Goal: Task Accomplishment & Management: Complete application form

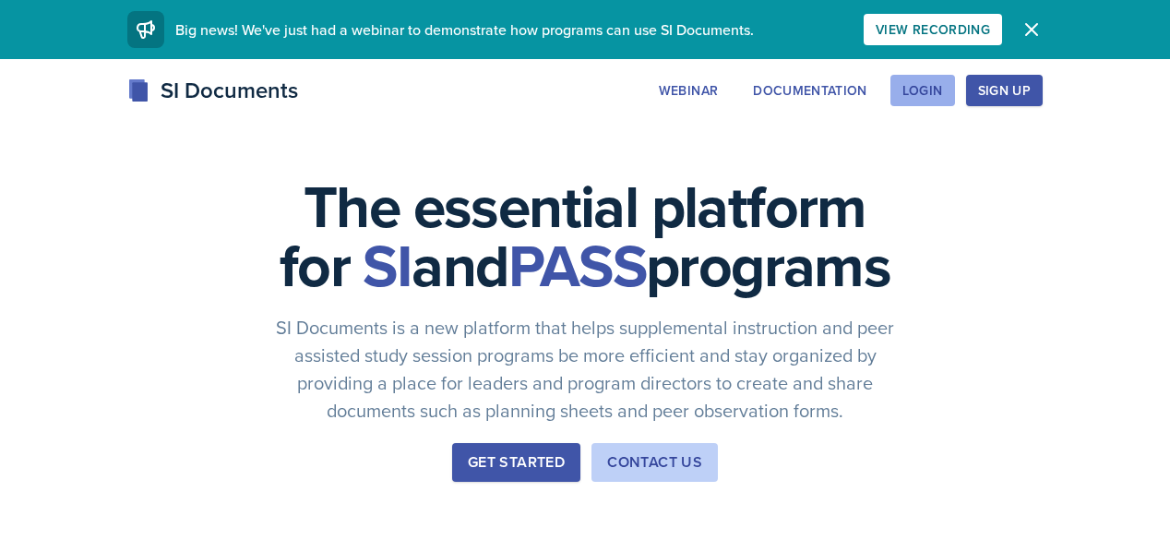
click at [943, 97] on div "Login" at bounding box center [922, 90] width 41 height 15
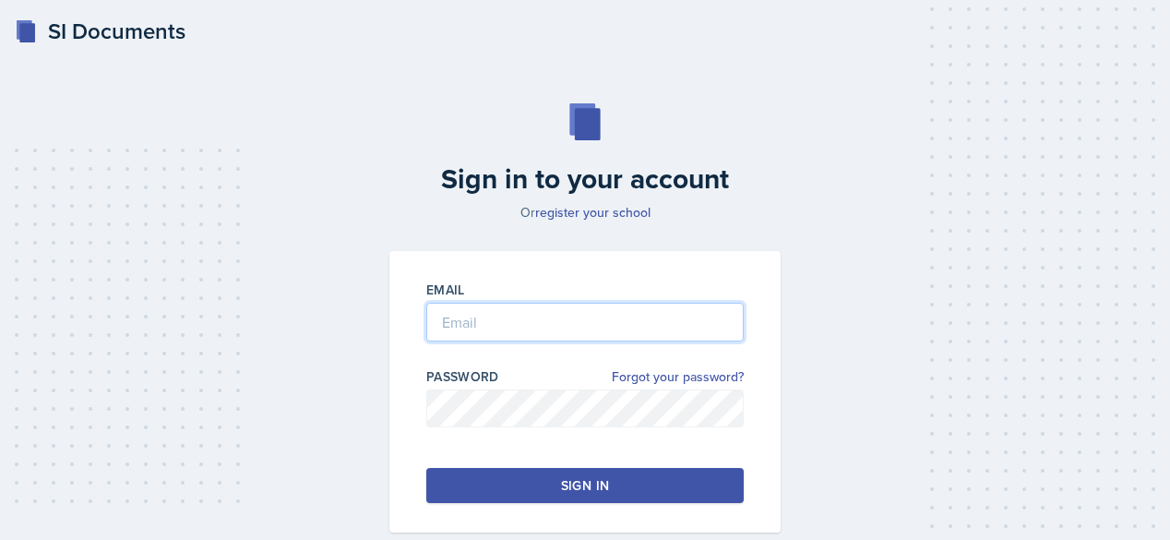
click at [587, 335] on input "email" at bounding box center [584, 322] width 317 height 39
type input "[EMAIL_ADDRESS][DOMAIN_NAME]"
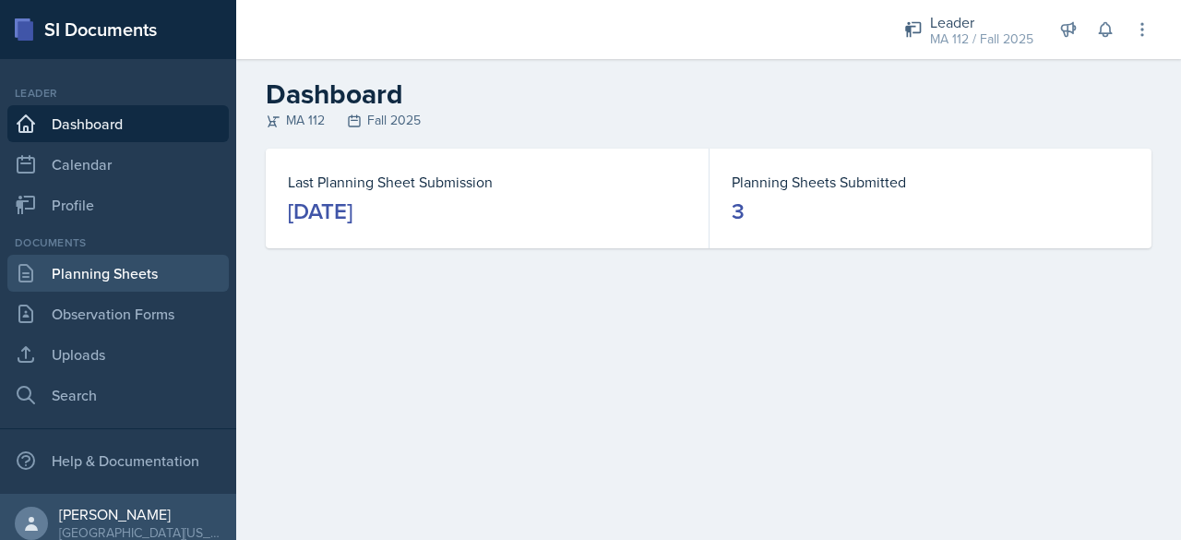
click at [52, 286] on link "Planning Sheets" at bounding box center [117, 273] width 221 height 37
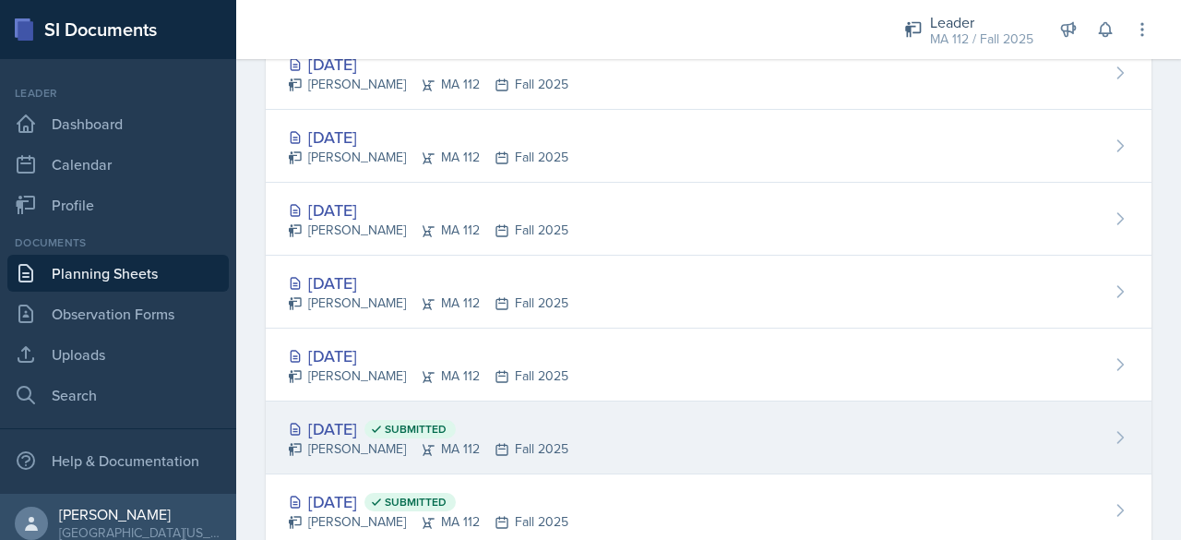
scroll to position [489, 0]
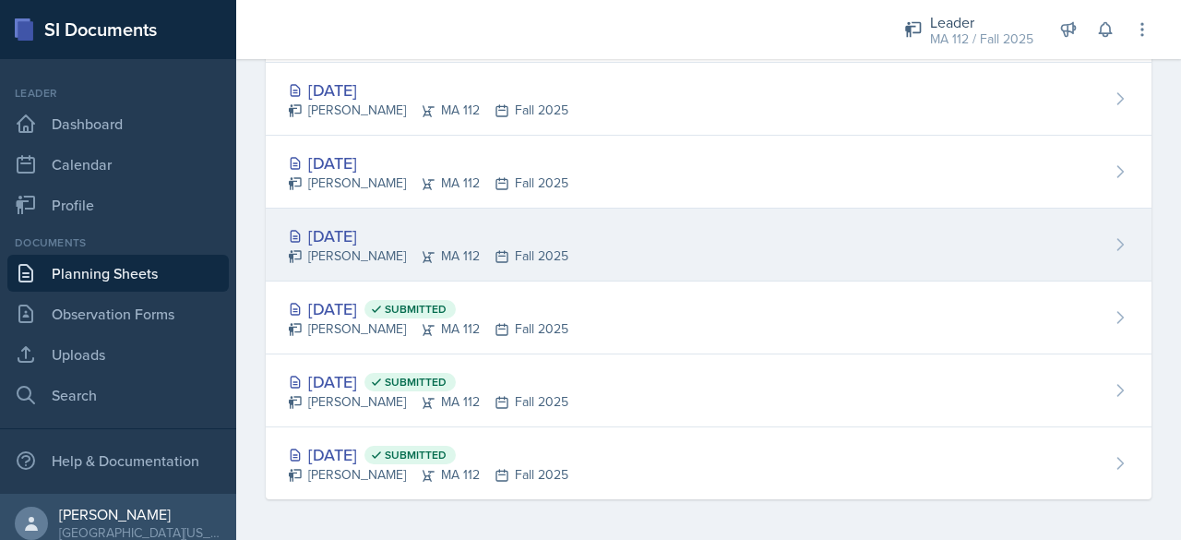
click at [347, 231] on div "[DATE]" at bounding box center [428, 235] width 280 height 25
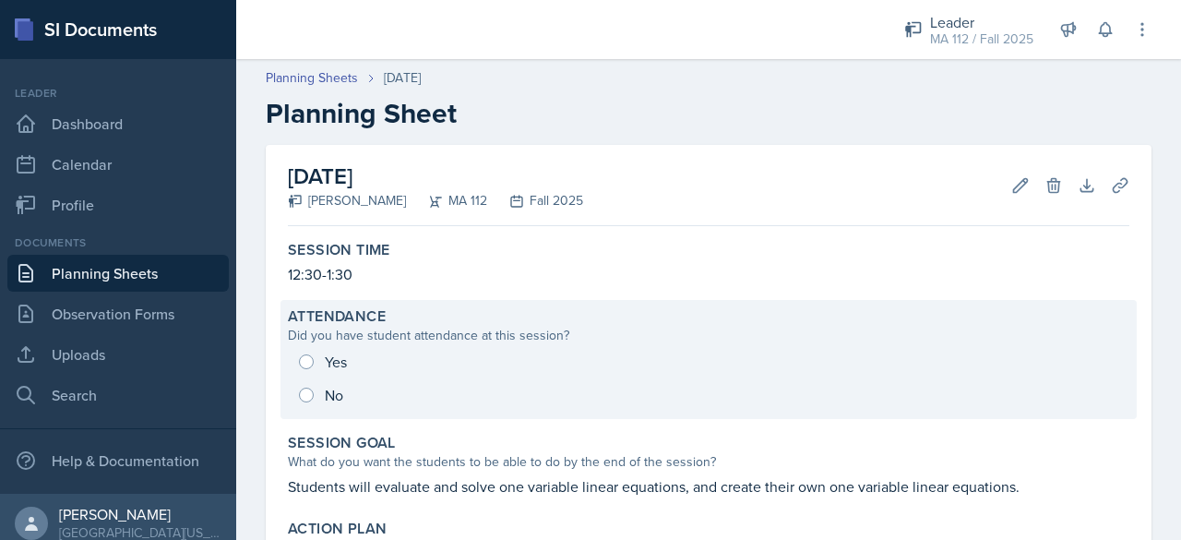
click at [307, 348] on div "Yes No" at bounding box center [708, 378] width 841 height 66
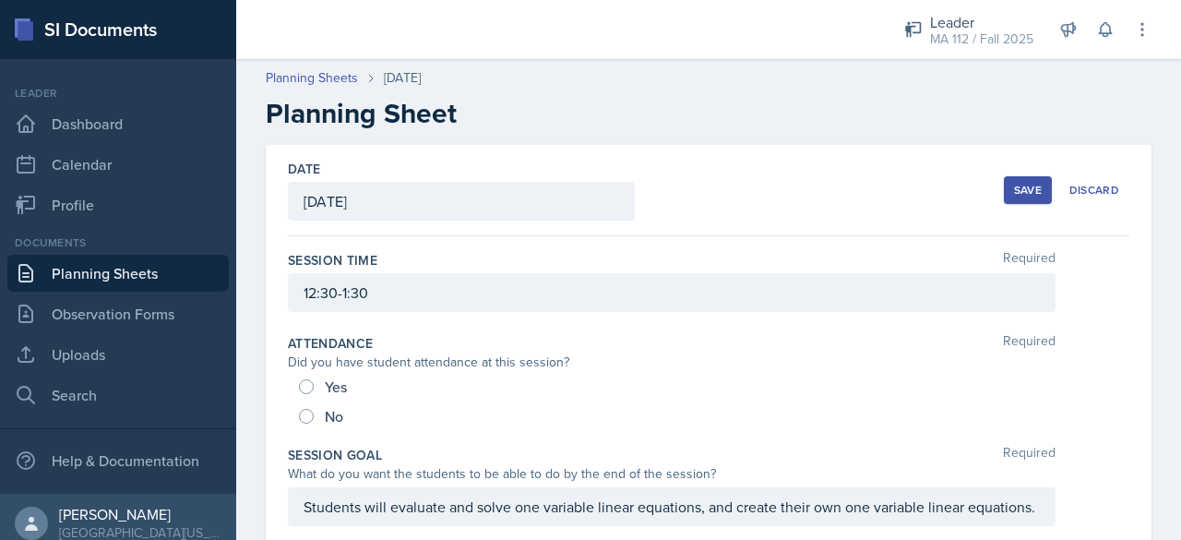
click at [314, 381] on div "Yes" at bounding box center [325, 387] width 52 height 30
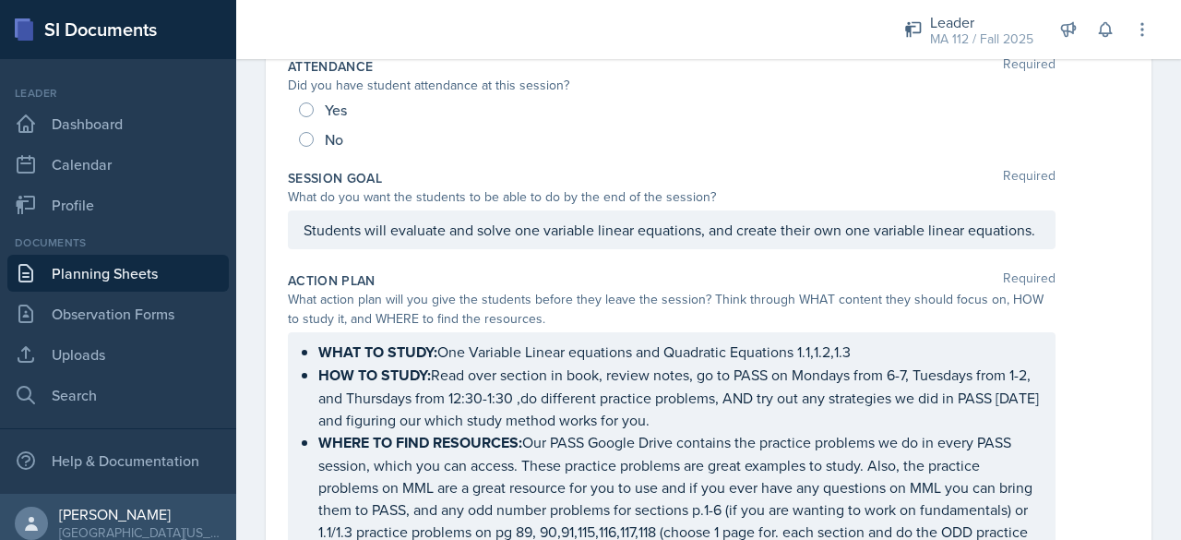
drag, startPoint x: 299, startPoint y: 98, endPoint x: 308, endPoint y: 101, distance: 9.6
click at [301, 98] on div "Yes" at bounding box center [325, 110] width 52 height 30
click at [319, 110] on div "Yes" at bounding box center [325, 110] width 52 height 30
click at [316, 109] on div "Yes" at bounding box center [325, 110] width 52 height 30
click at [306, 112] on input "Yes" at bounding box center [306, 109] width 15 height 15
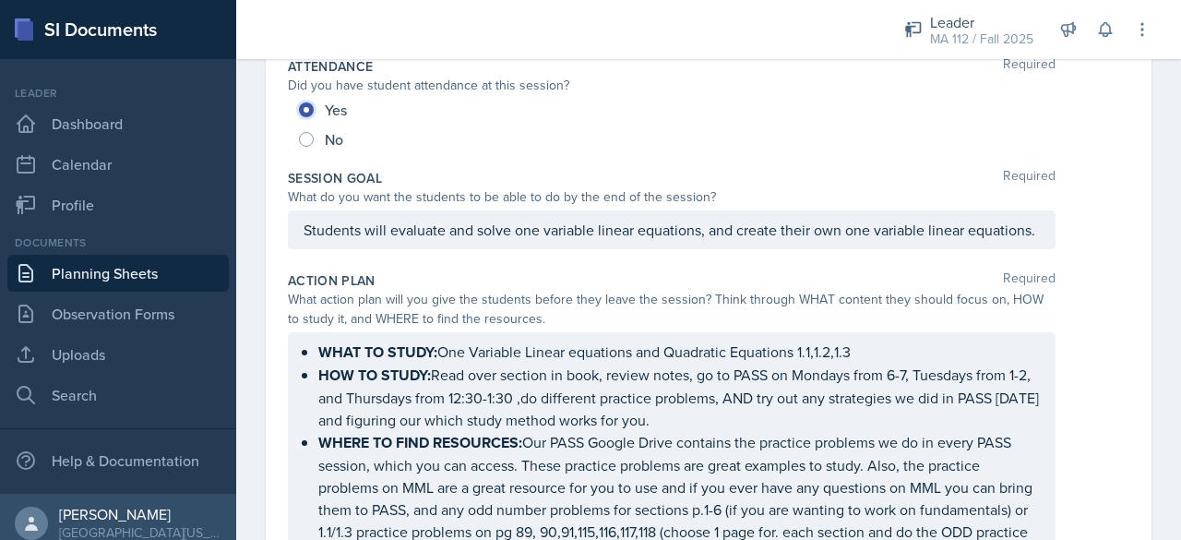
radio input "true"
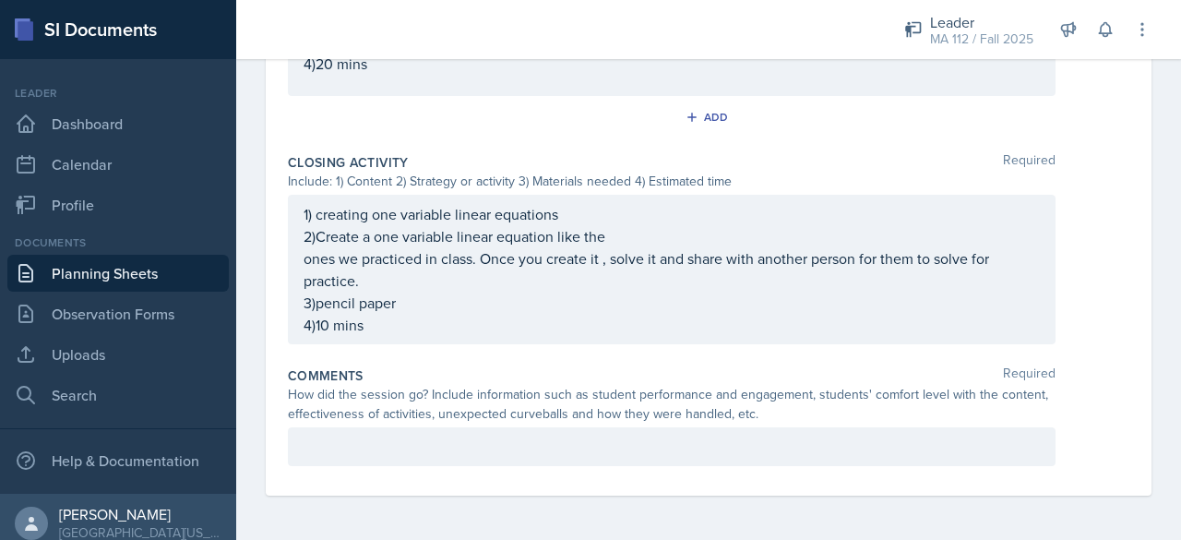
scroll to position [1174, 0]
click at [364, 449] on p at bounding box center [672, 446] width 736 height 22
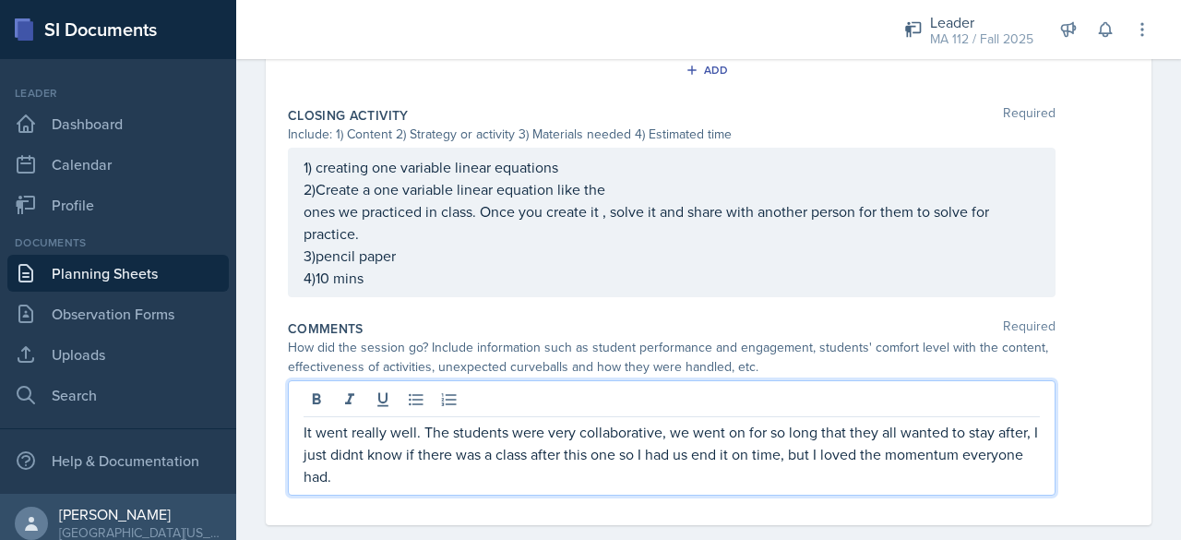
click at [402, 474] on p "It went really well. The students were very collaborative, we went on for so lo…" at bounding box center [672, 454] width 736 height 66
click at [397, 471] on p "It went really well. The students were very collaborative, we went on for so lo…" at bounding box center [672, 454] width 736 height 66
click at [411, 487] on p "It went really well. The students were very collaborative, we went on for so lo…" at bounding box center [672, 454] width 736 height 66
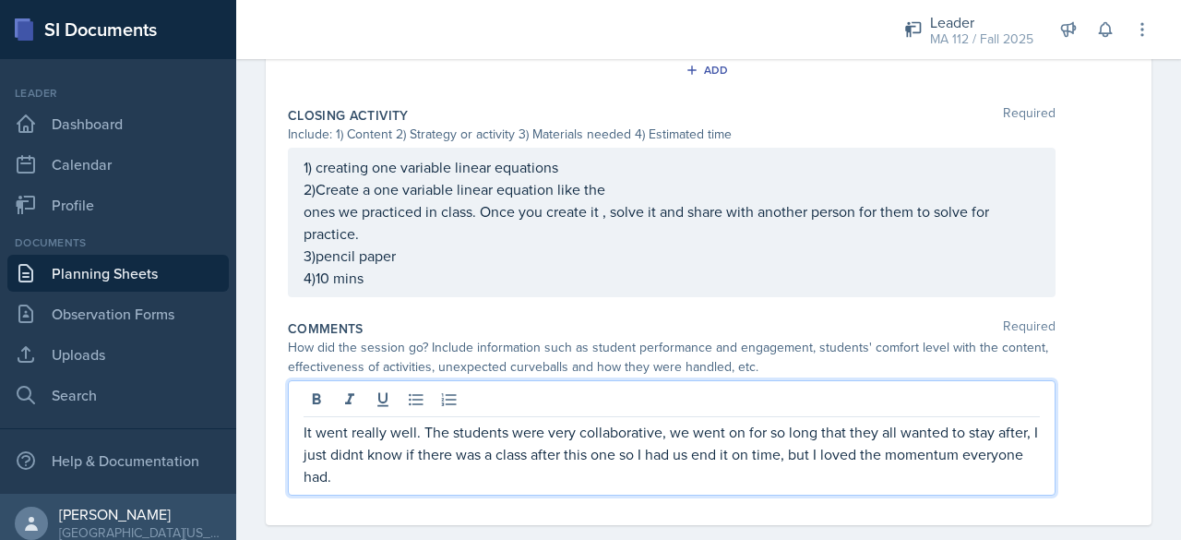
click at [397, 470] on p "It went really well. The students were very collaborative, we went on for so lo…" at bounding box center [672, 454] width 736 height 66
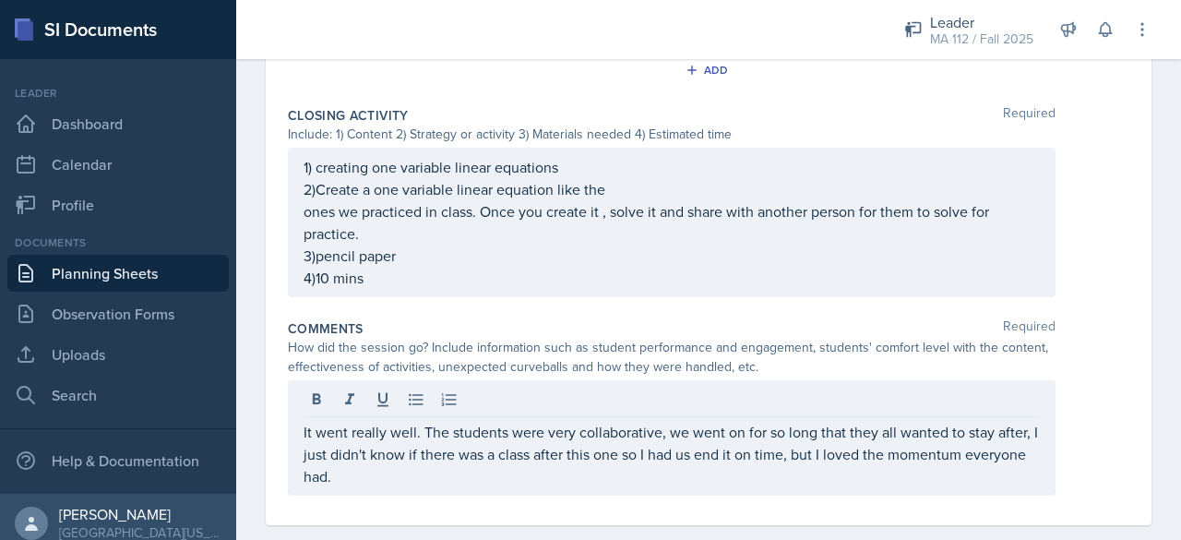
click at [495, 495] on div "It went really well. The students were very collaborative, we went on for so lo…" at bounding box center [672, 437] width 768 height 115
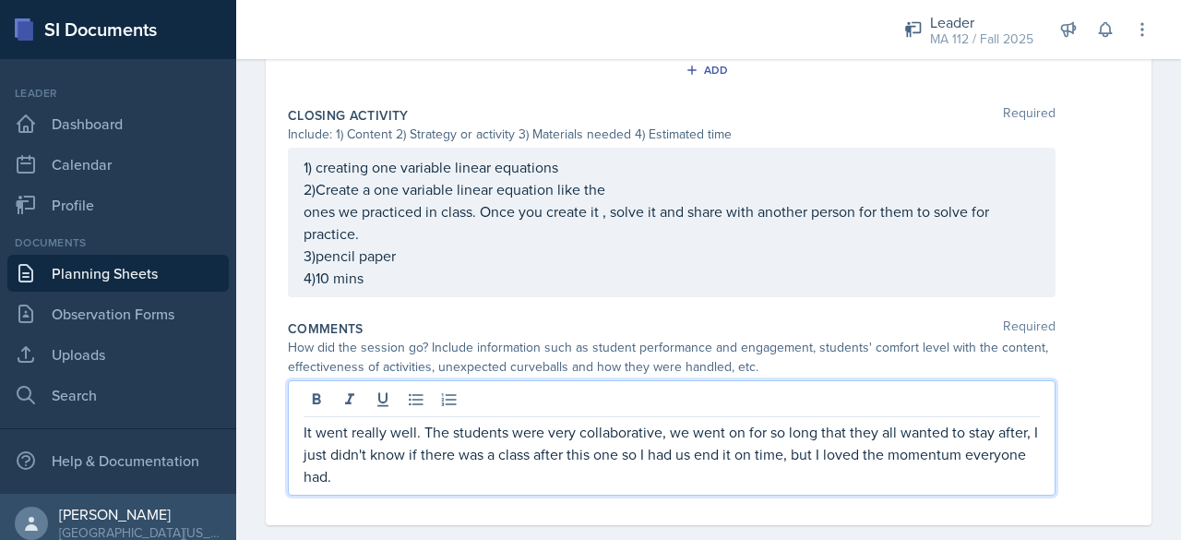
click at [498, 487] on p "It went really well. The students were very collaborative, we went on for so lo…" at bounding box center [672, 454] width 736 height 66
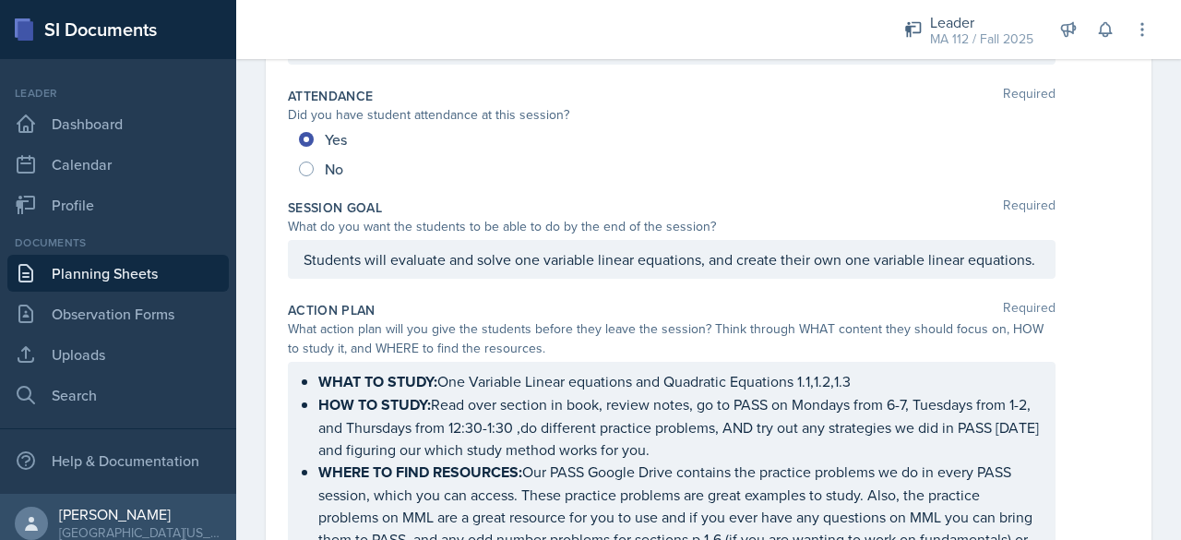
scroll to position [0, 0]
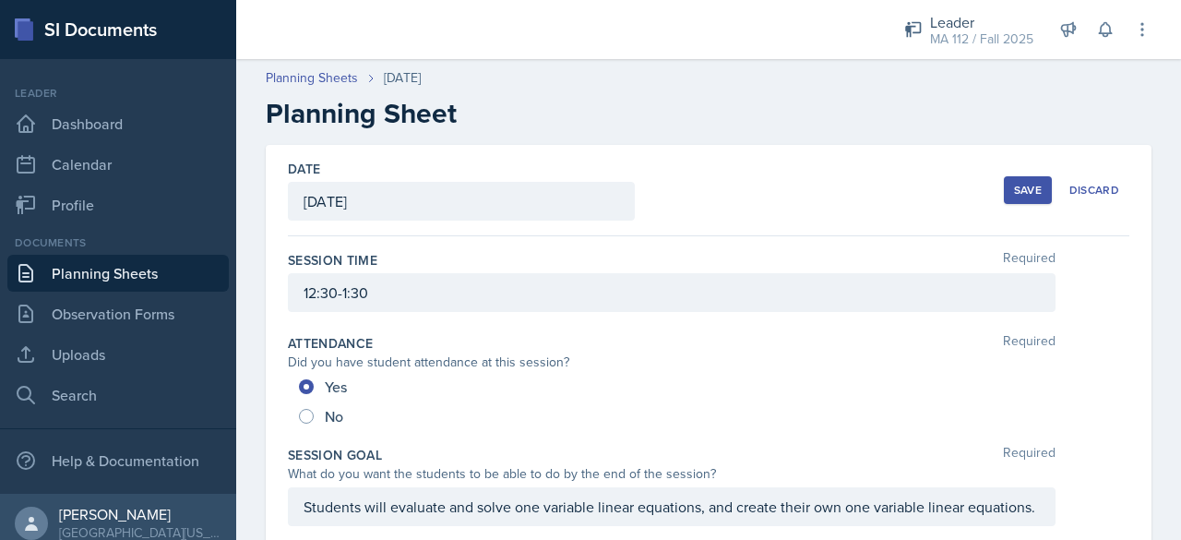
click at [1007, 181] on button "Save" at bounding box center [1028, 190] width 48 height 28
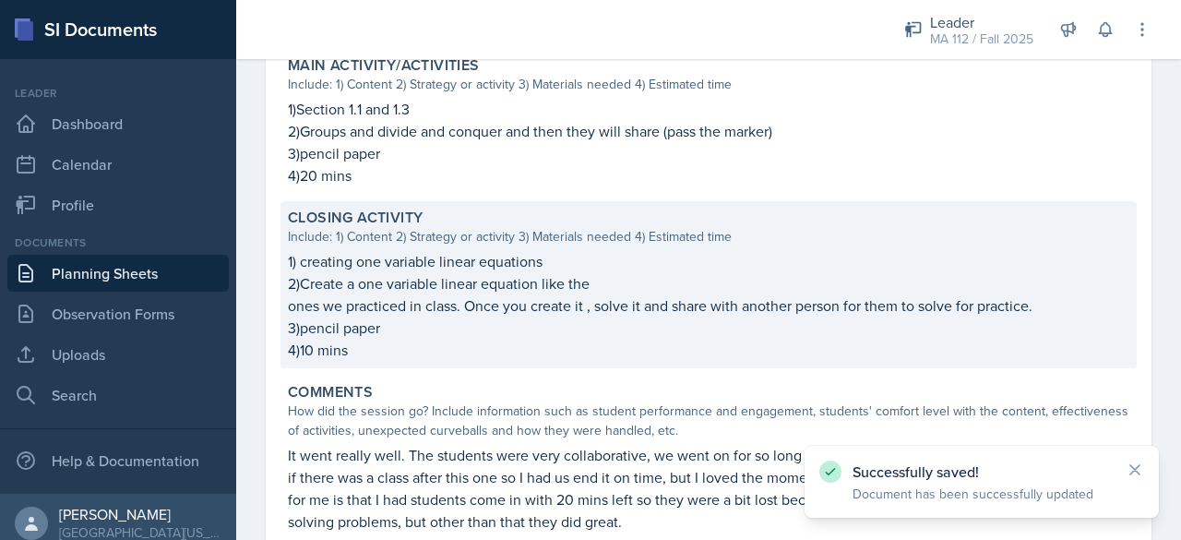
scroll to position [1063, 0]
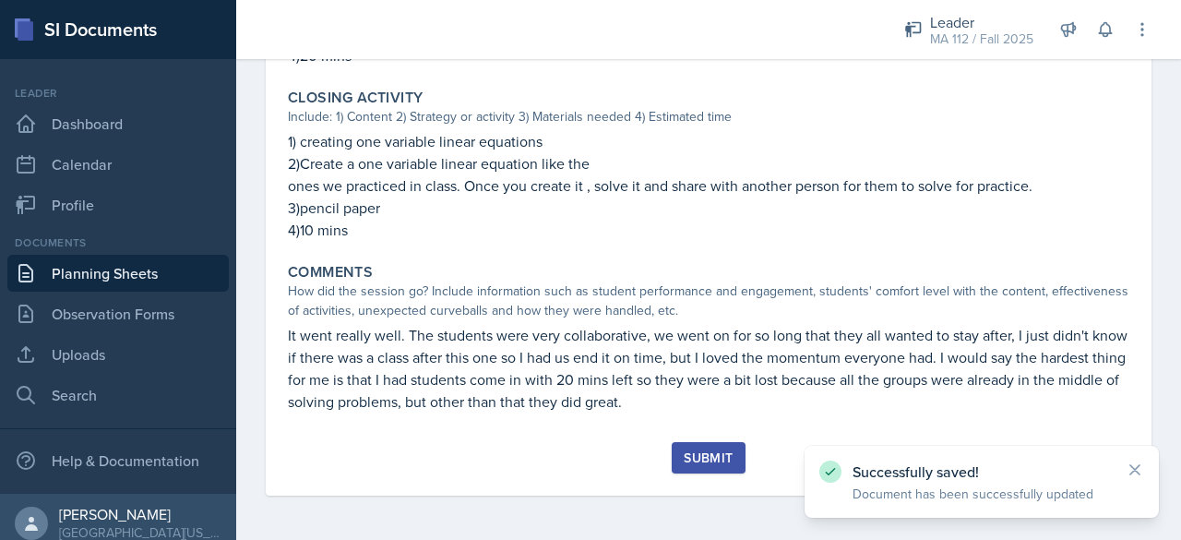
click at [710, 459] on div "Submit" at bounding box center [708, 457] width 49 height 15
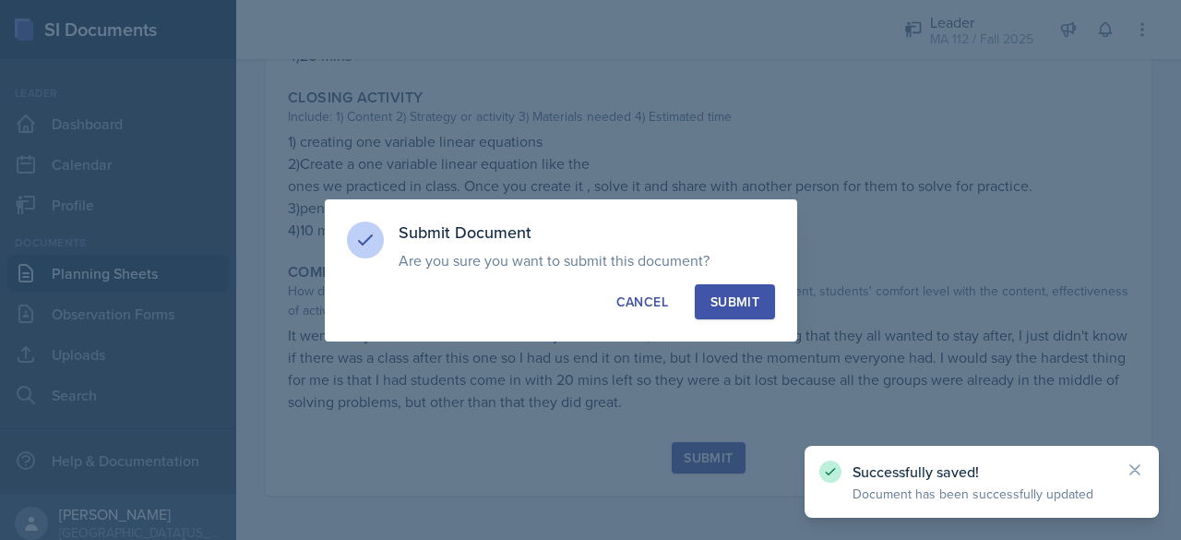
click at [734, 310] on div "Submit" at bounding box center [734, 301] width 49 height 18
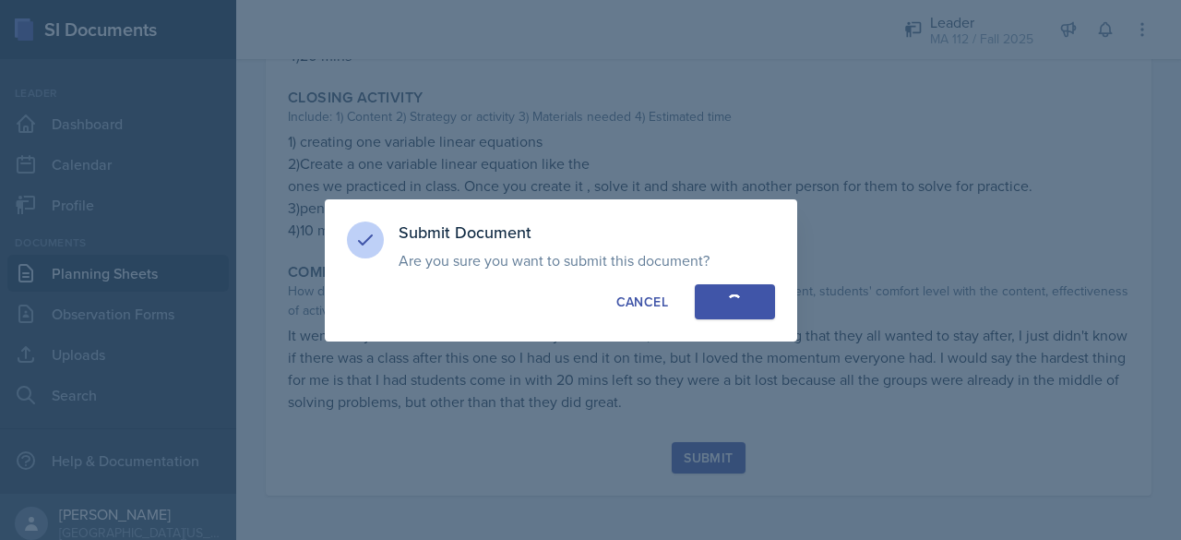
radio input "true"
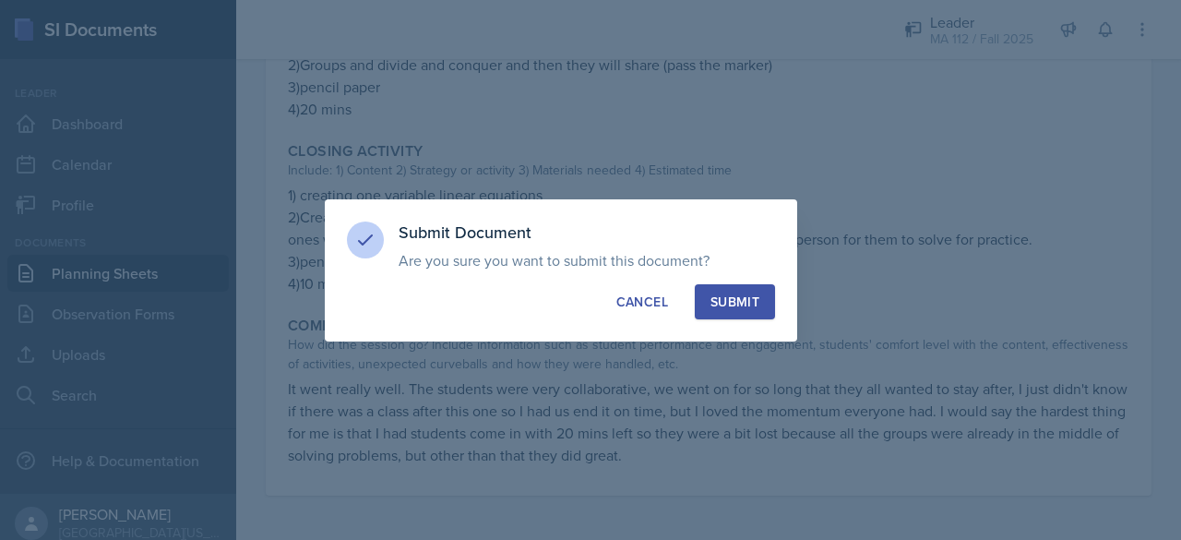
scroll to position [1009, 0]
